Goal: Information Seeking & Learning: Understand process/instructions

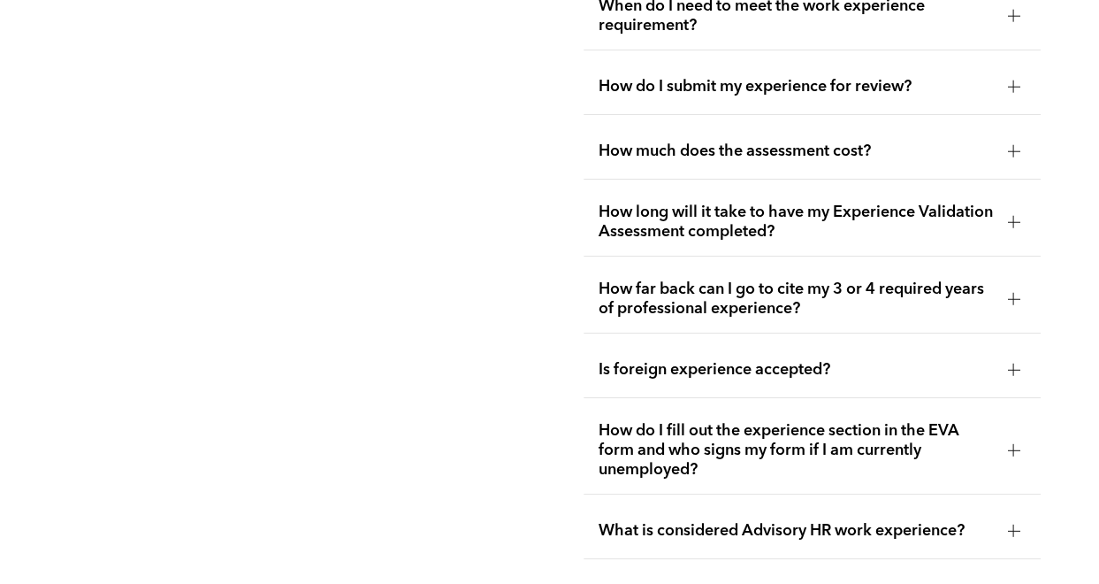
scroll to position [3217, 0]
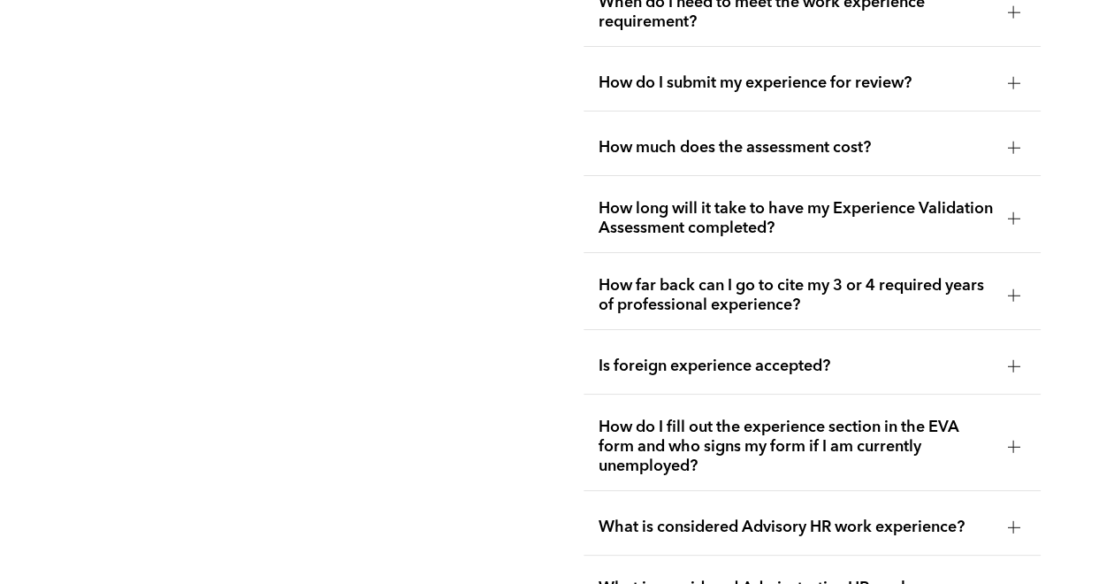
click at [668, 301] on span "How far back can I go to cite my 3 or 4 required years of professional experien…" at bounding box center [795, 295] width 395 height 39
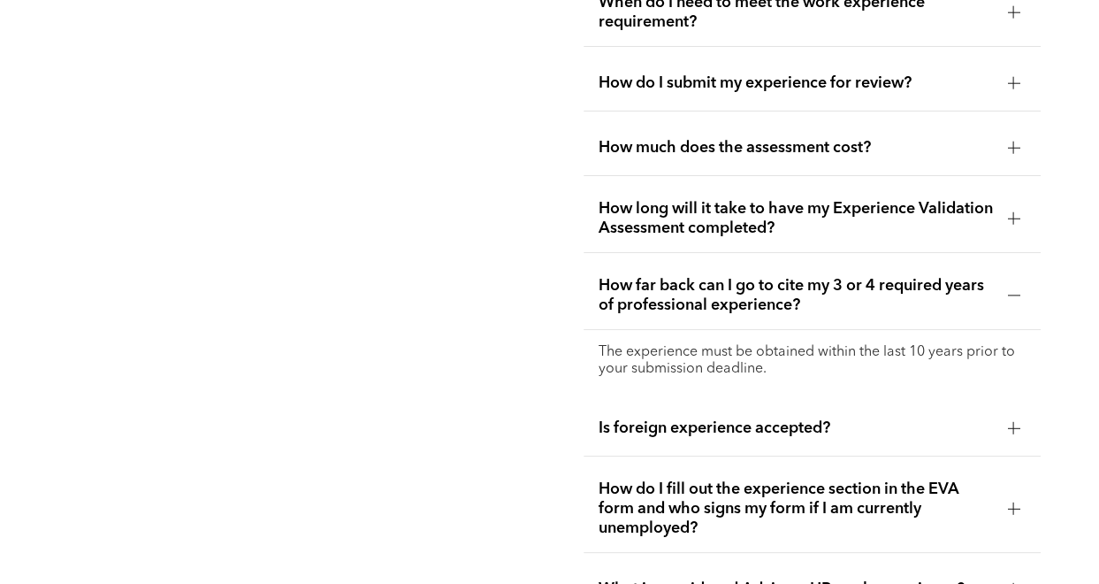
click at [727, 409] on div "Is foreign experience accepted?" at bounding box center [812, 429] width 457 height 56
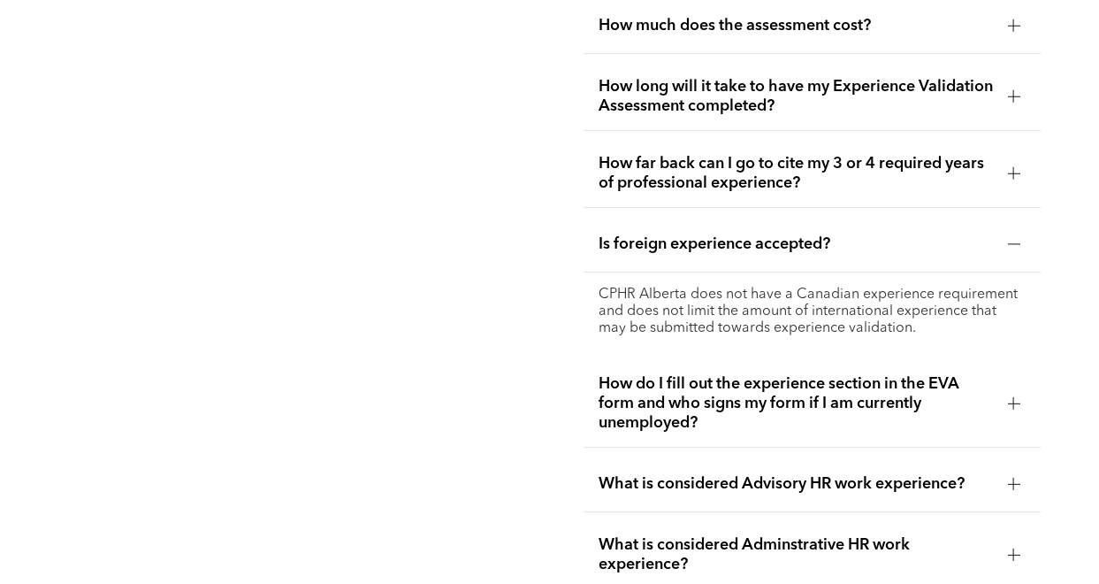
scroll to position [3341, 0]
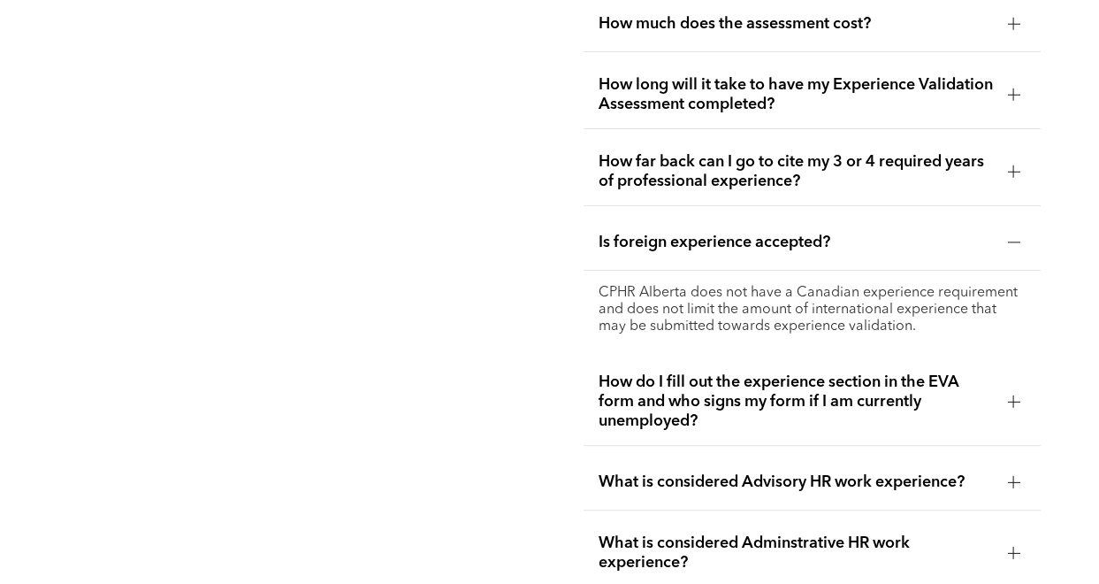
click at [725, 410] on span "How do I fill out the experience section in the EVA form and who signs my form …" at bounding box center [795, 401] width 395 height 58
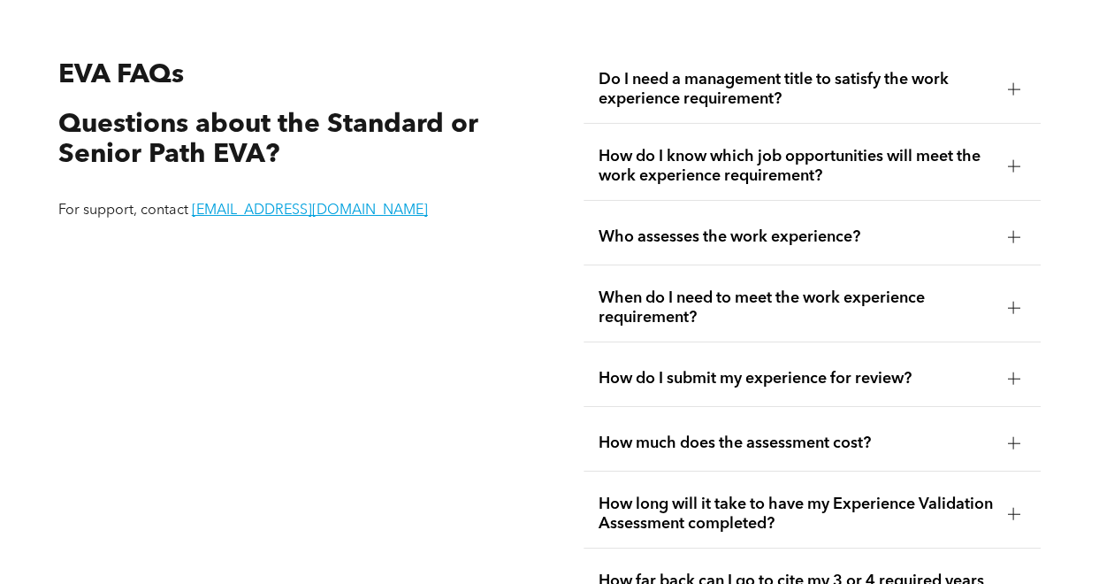
scroll to position [2918, 0]
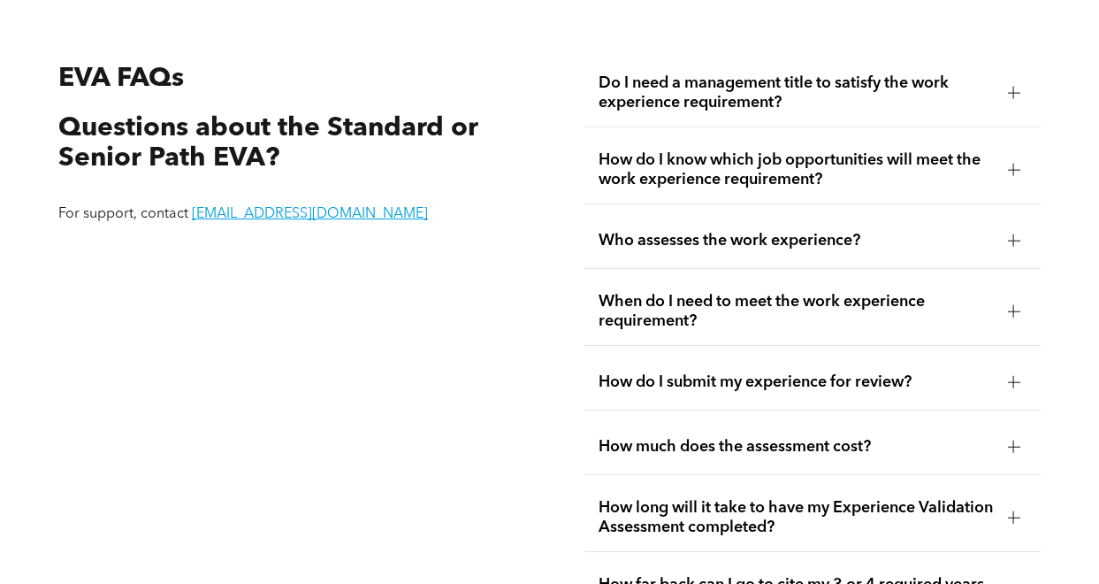
click at [859, 98] on span "Do I need a management title to satisfy the work experience requirement?" at bounding box center [795, 92] width 395 height 39
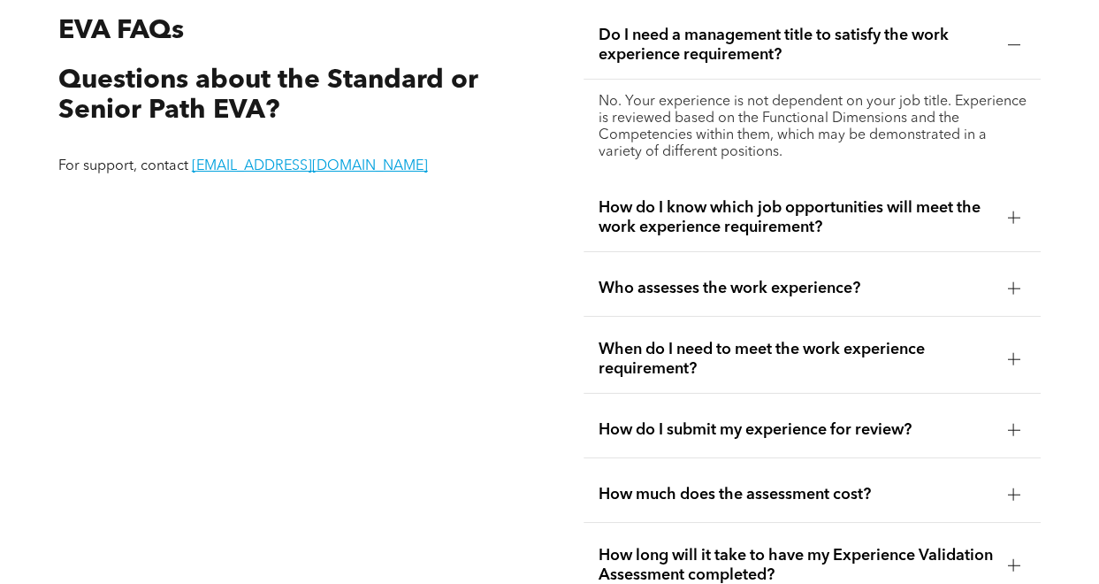
scroll to position [3013, 0]
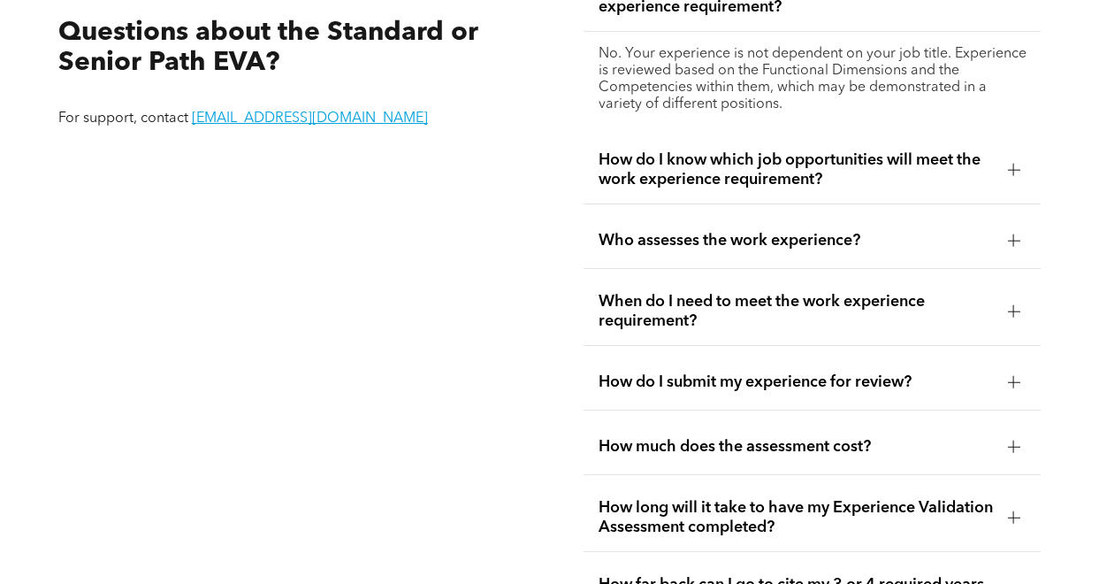
click at [844, 144] on div "How do I know which job opportunities will meet the work experience requirement?" at bounding box center [812, 170] width 457 height 68
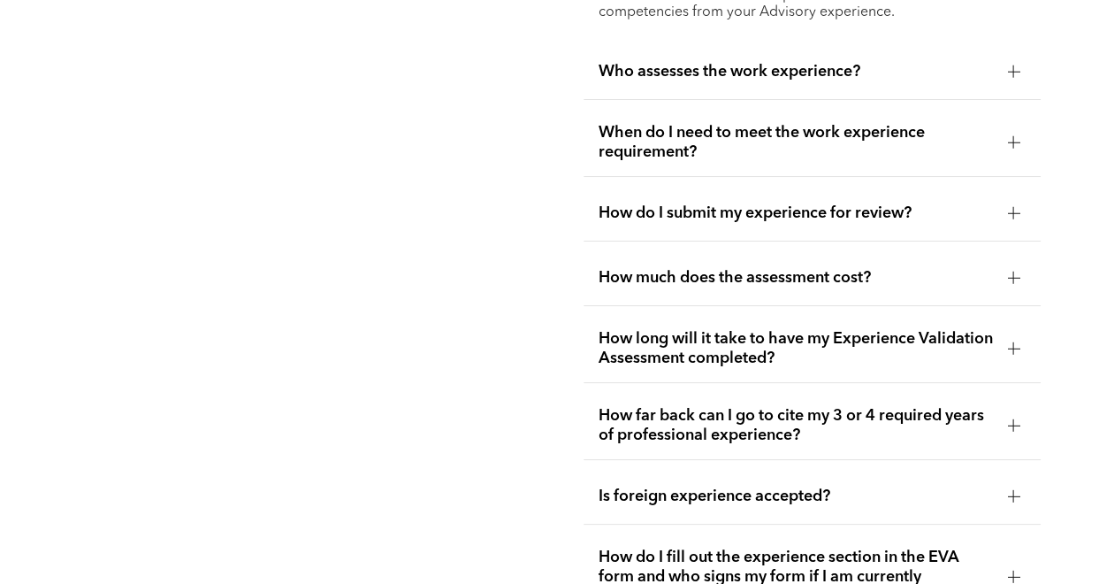
scroll to position [3270, 0]
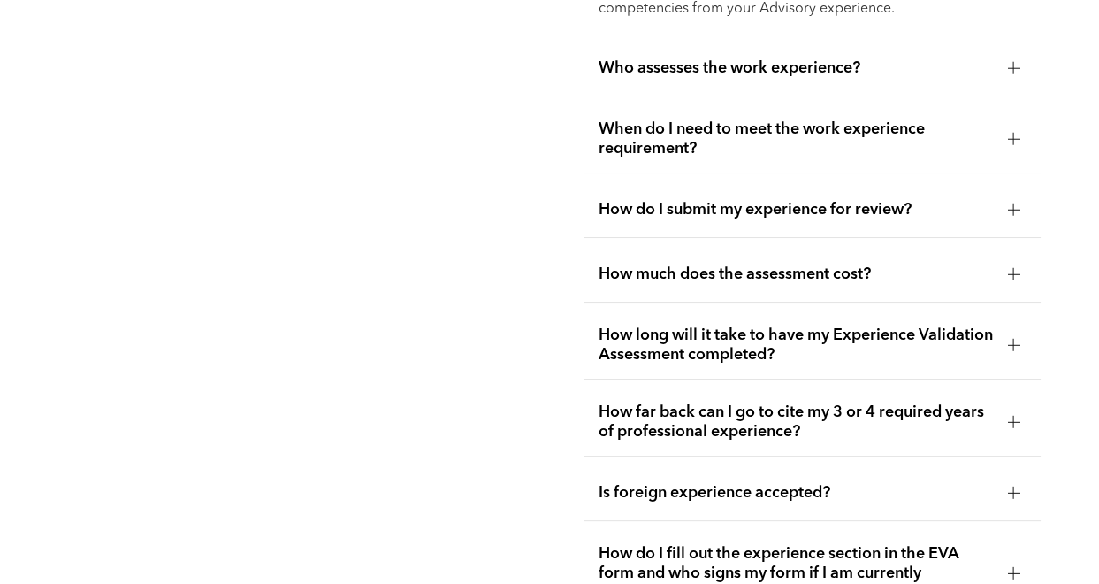
click at [824, 293] on div "How much does the assessment cost?" at bounding box center [812, 275] width 457 height 56
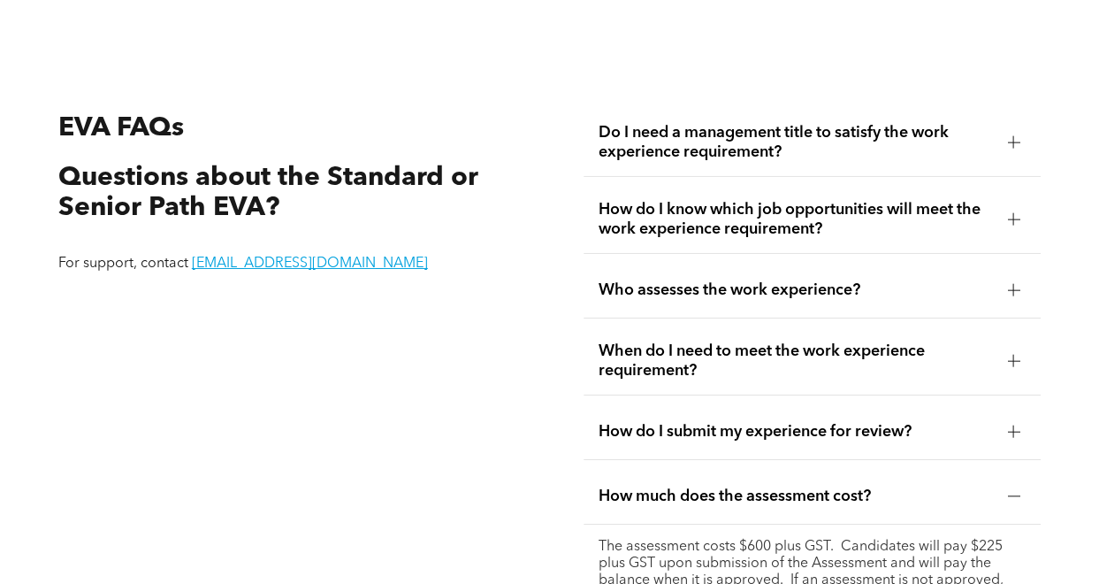
scroll to position [2868, 0]
click at [821, 280] on span "Who assesses the work experience?" at bounding box center [795, 289] width 395 height 19
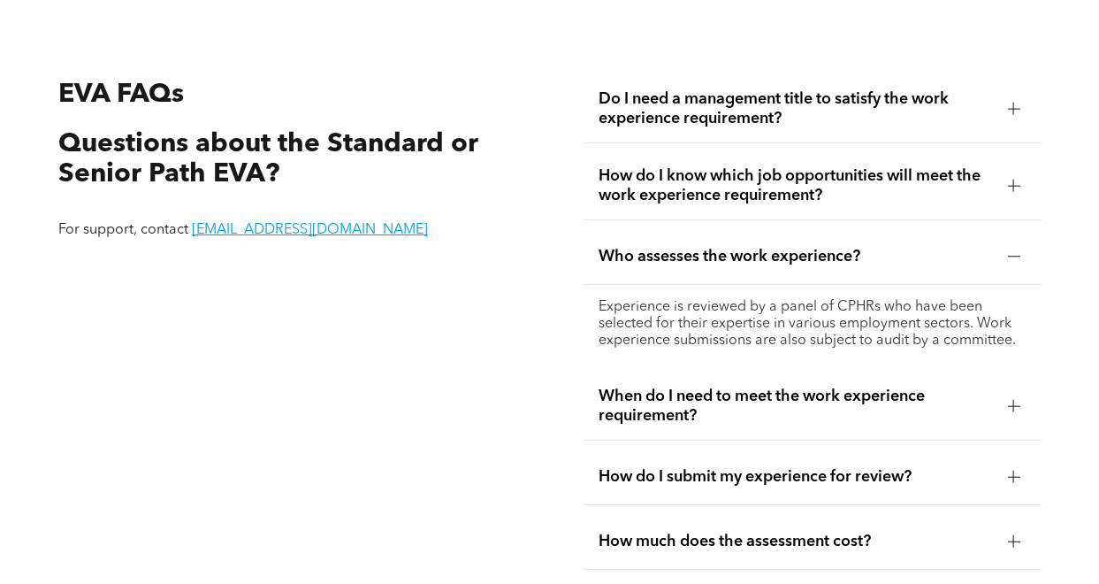
scroll to position [2906, 0]
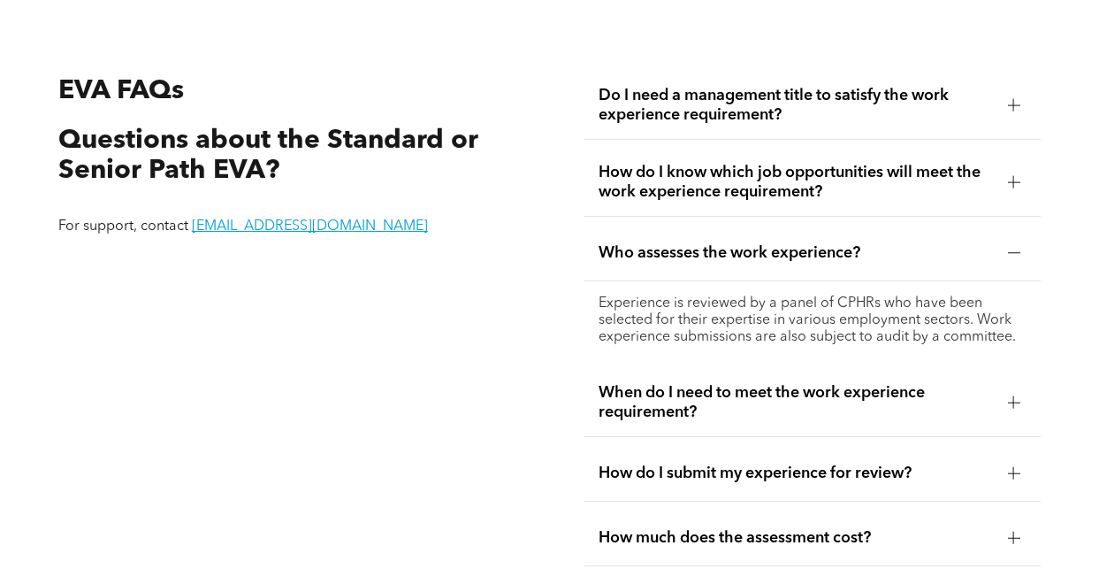
click at [787, 182] on span "How do I know which job opportunities will meet the work experience requirement?" at bounding box center [795, 182] width 395 height 39
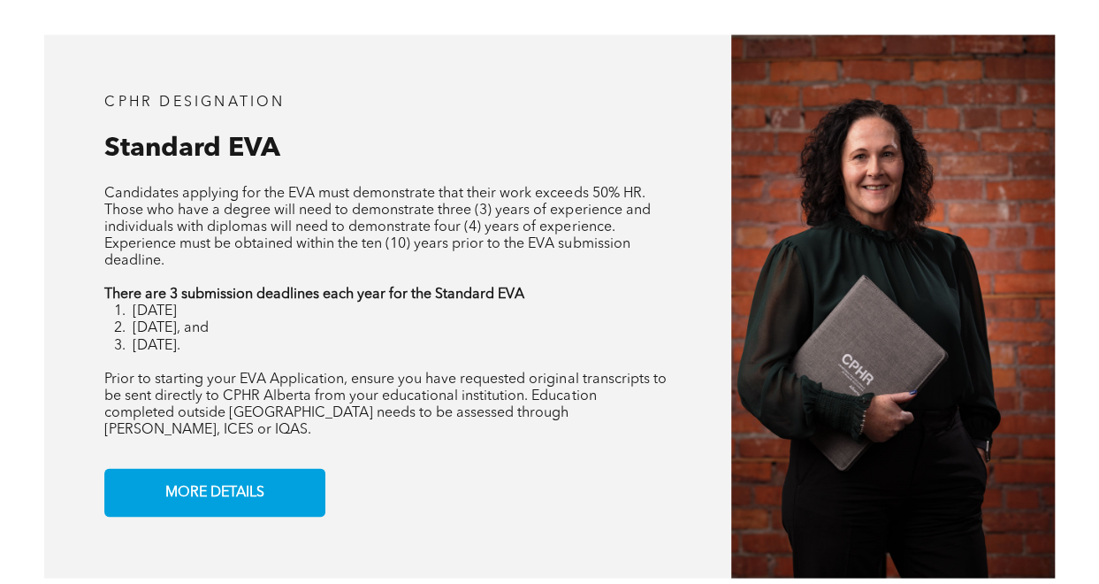
scroll to position [1310, 0]
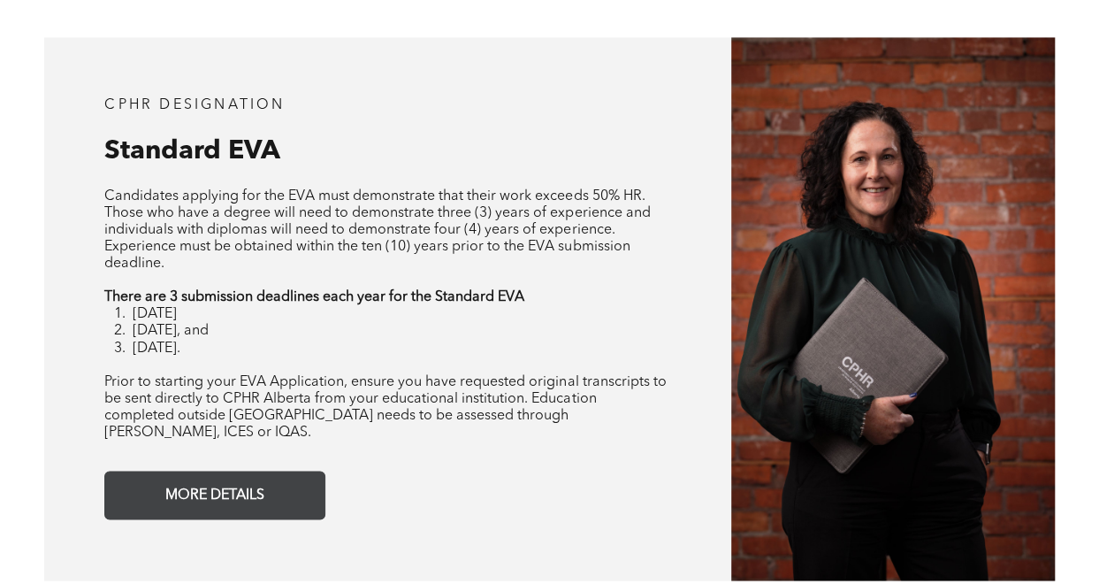
click at [288, 495] on link "MORE DETAILS" at bounding box center [214, 494] width 221 height 49
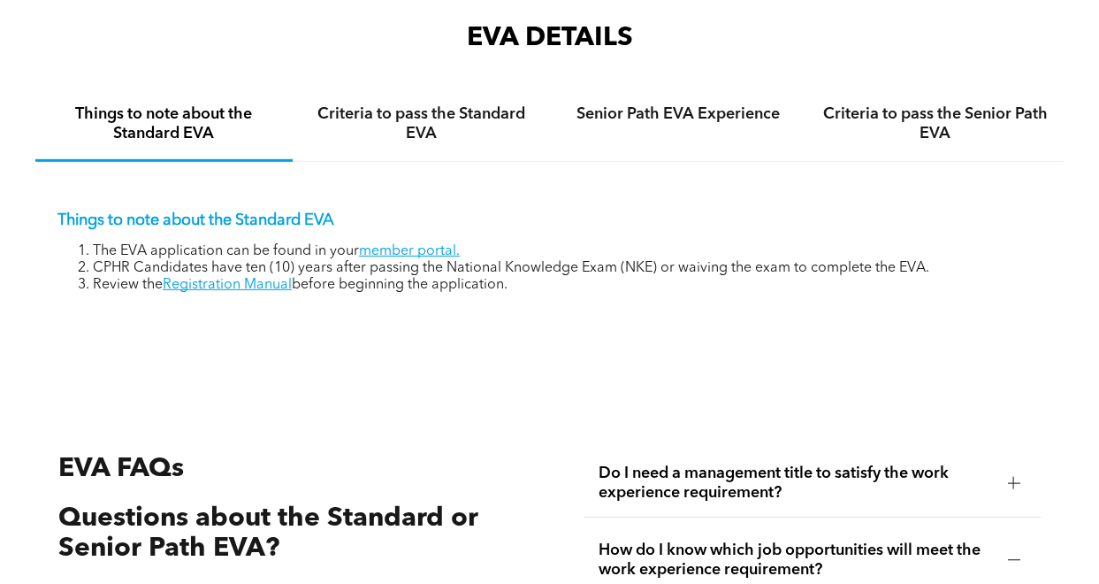
scroll to position [2529, 0]
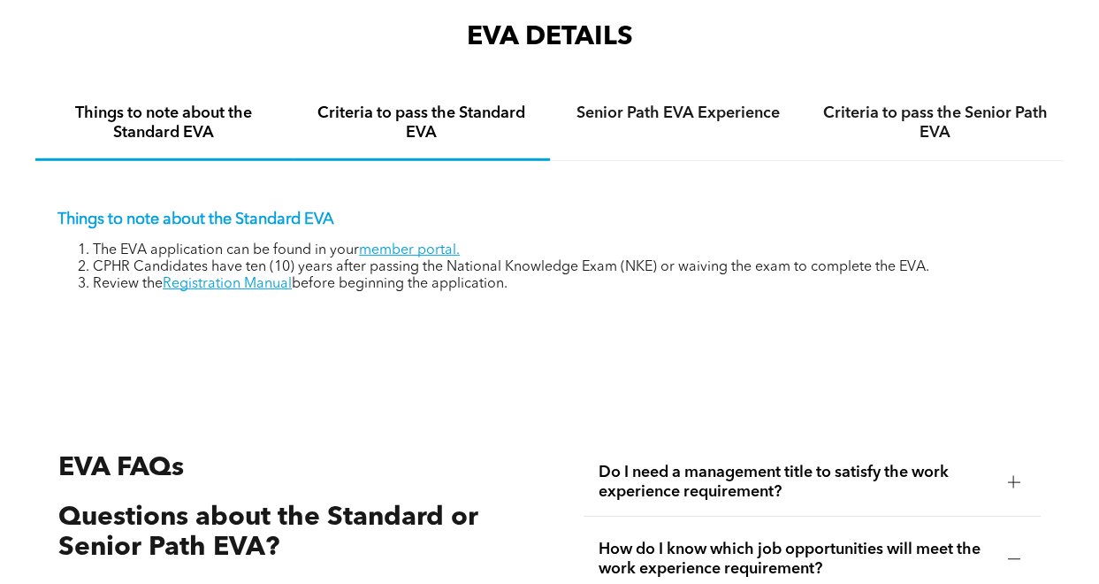
click at [407, 134] on h4 "Criteria to pass the Standard EVA" at bounding box center [421, 122] width 225 height 39
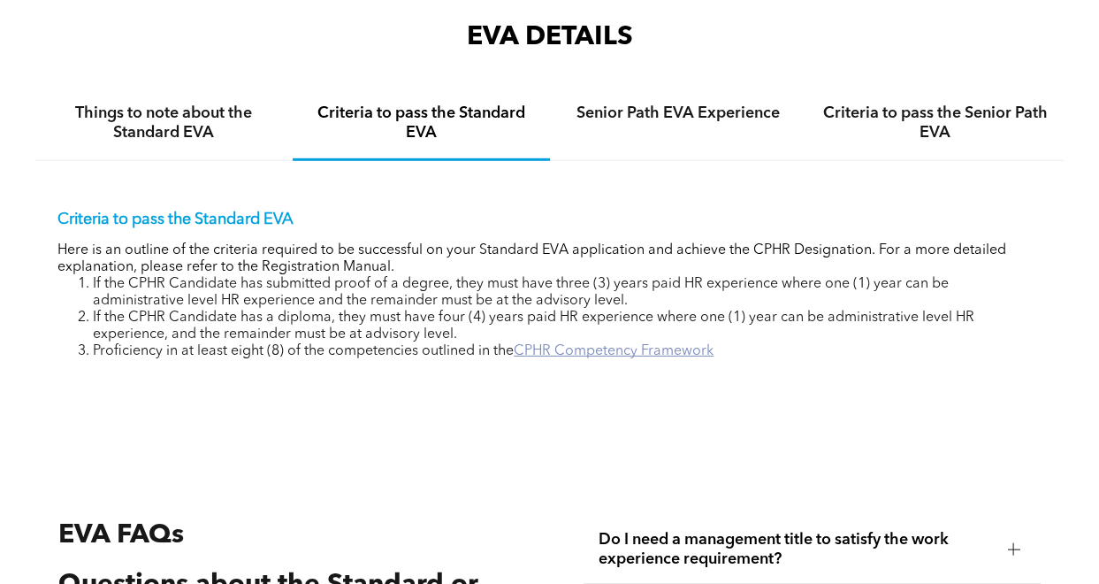
click at [627, 350] on link "CPHR Competency Framework" at bounding box center [614, 351] width 200 height 14
